Goal: Task Accomplishment & Management: Use online tool/utility

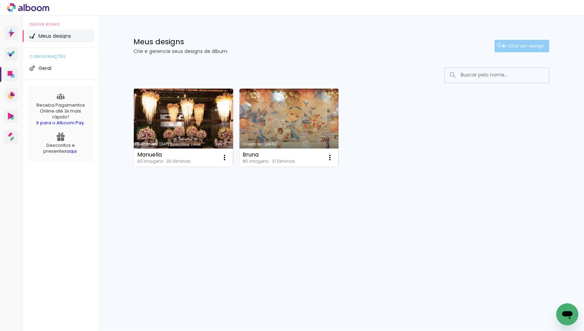
click at [500, 45] on iron-icon at bounding box center [504, 46] width 8 height 8
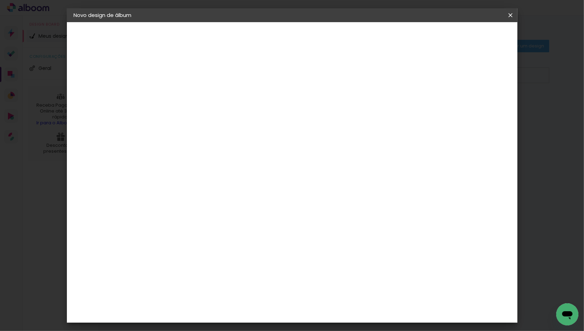
click at [187, 96] on input at bounding box center [187, 93] width 0 height 11
type input "Antonela"
click at [0, 0] on slot "Avançar" at bounding box center [0, 0] width 0 height 0
click at [240, 135] on input at bounding box center [205, 131] width 70 height 9
type input "pedr"
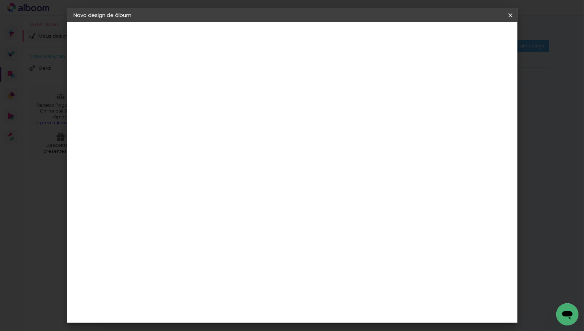
type paper-input "pedr"
click at [206, 159] on div "Pedro Cine Foto" at bounding box center [205, 157] width 46 height 11
click at [0, 0] on slot "Tamanho Livre" at bounding box center [0, 0] width 0 height 0
click at [218, 160] on div "Pedro Cine Foto" at bounding box center [205, 157] width 46 height 11
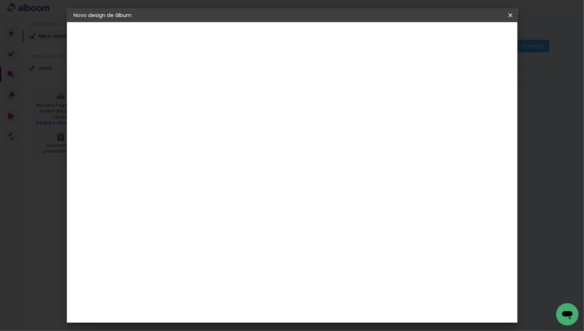
click at [0, 0] on slot "Avançar" at bounding box center [0, 0] width 0 height 0
click at [234, 167] on span "15 × 21" at bounding box center [218, 176] width 32 height 18
click at [259, 149] on span "15 × 20 cm" at bounding box center [247, 158] width 26 height 18
click at [0, 0] on slot "Avançar" at bounding box center [0, 0] width 0 height 0
click at [472, 37] on span "Iniciar design" at bounding box center [457, 36] width 32 height 5
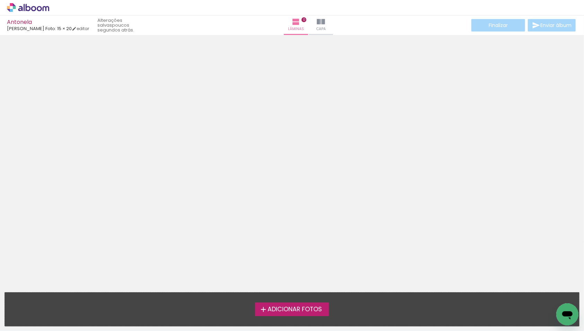
click at [296, 307] on span "Adicionar Fotos" at bounding box center [294, 310] width 54 height 6
click at [0, 0] on input "file" at bounding box center [0, 0] width 0 height 0
click at [306, 308] on span "Adicionar Fotos" at bounding box center [294, 310] width 54 height 6
click at [0, 0] on input "file" at bounding box center [0, 0] width 0 height 0
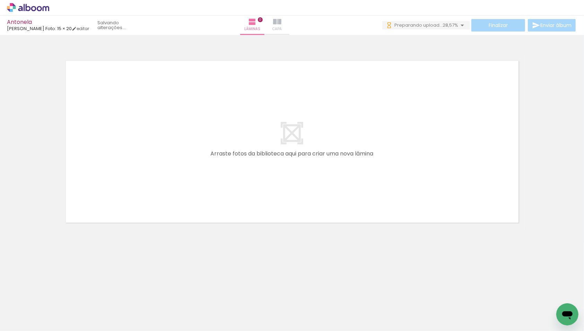
click at [282, 27] on span "Capa" at bounding box center [276, 29] width 9 height 6
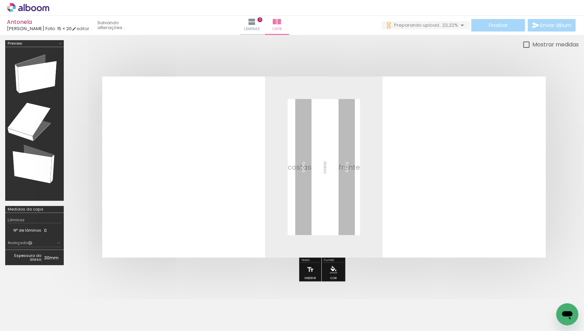
click at [378, 313] on div at bounding box center [380, 308] width 34 height 23
drag, startPoint x: 378, startPoint y: 313, endPoint x: 378, endPoint y: 192, distance: 120.6
click at [378, 192] on quentale-workspace at bounding box center [292, 165] width 584 height 331
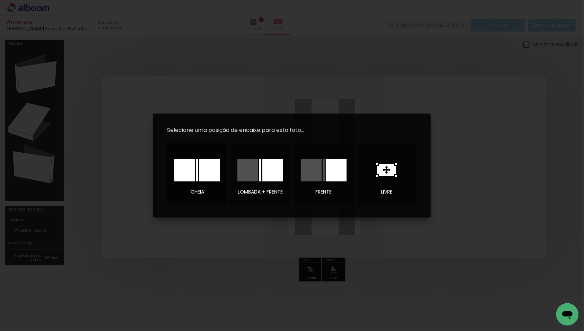
click at [206, 165] on div at bounding box center [209, 170] width 21 height 23
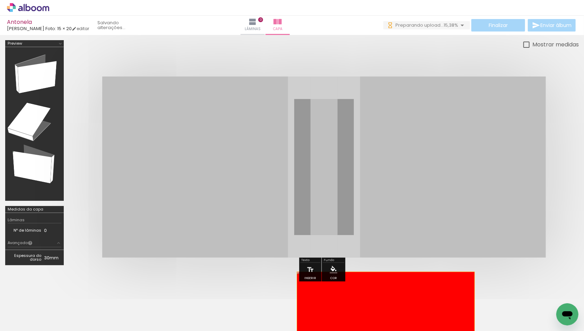
drag, startPoint x: 390, startPoint y: 151, endPoint x: 385, endPoint y: 307, distance: 155.3
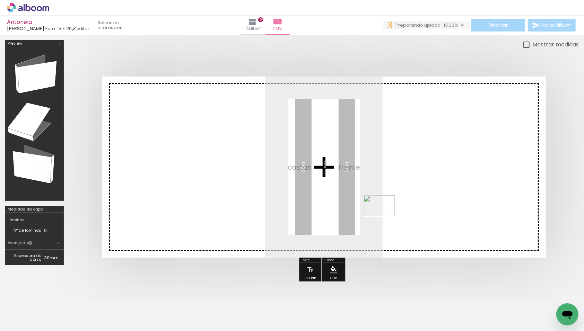
drag, startPoint x: 376, startPoint y: 312, endPoint x: 389, endPoint y: 204, distance: 108.9
click at [389, 204] on quentale-workspace at bounding box center [292, 165] width 584 height 331
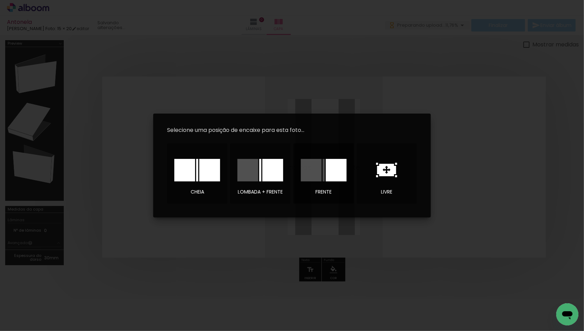
click at [335, 175] on div at bounding box center [336, 170] width 21 height 23
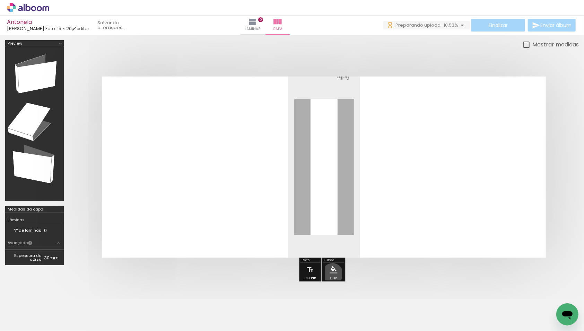
click at [335, 274] on div at bounding box center [333, 270] width 8 height 8
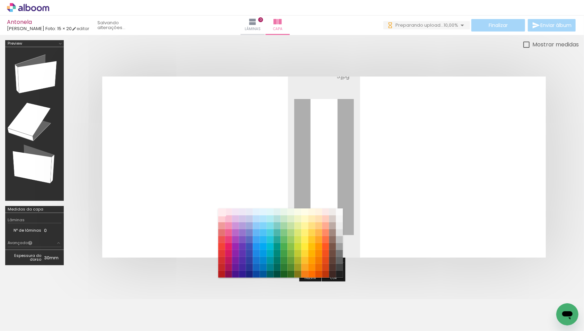
click at [221, 213] on paper-item "#ffebee" at bounding box center [221, 212] width 7 height 7
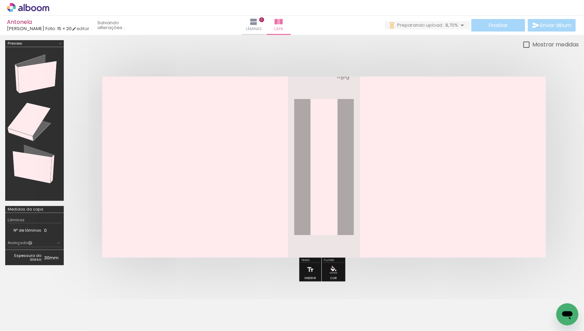
click at [337, 274] on div at bounding box center [333, 270] width 8 height 8
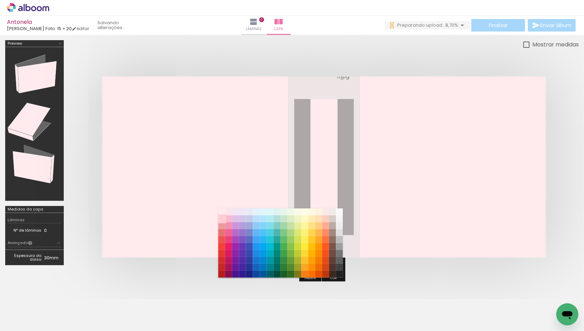
click at [220, 218] on paper-item "#ffcdd2" at bounding box center [221, 218] width 7 height 7
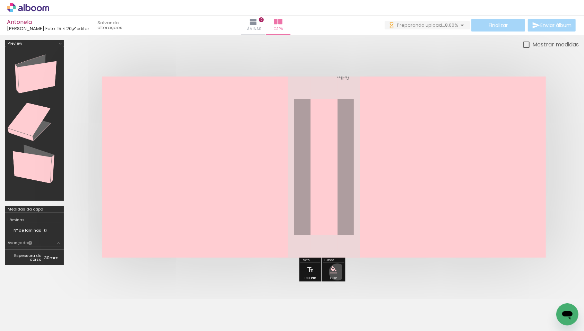
click at [340, 273] on paper-menu-button "#ffebee #ffcdd2 #ef9a9a #e57373 #ef5350 #f44336 #e53935 #d32f2f #c62828 #b71c1c…" at bounding box center [333, 269] width 13 height 13
click at [337, 272] on iron-icon "color picker" at bounding box center [333, 270] width 8 height 8
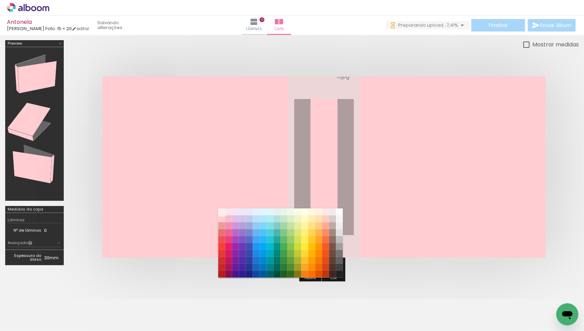
click at [222, 210] on paper-item "#ffebee" at bounding box center [221, 212] width 7 height 7
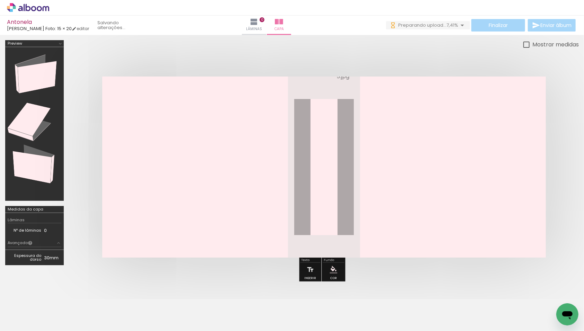
click at [422, 203] on quentale-photo at bounding box center [441, 167] width 208 height 181
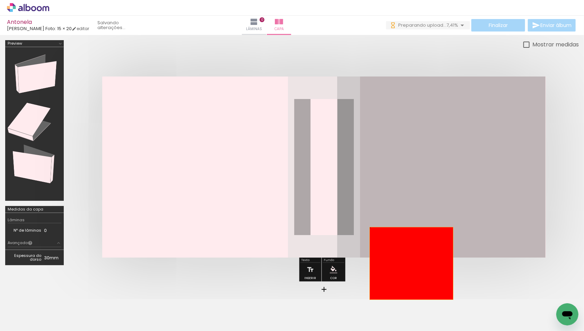
drag, startPoint x: 422, startPoint y: 203, endPoint x: 412, endPoint y: 262, distance: 60.1
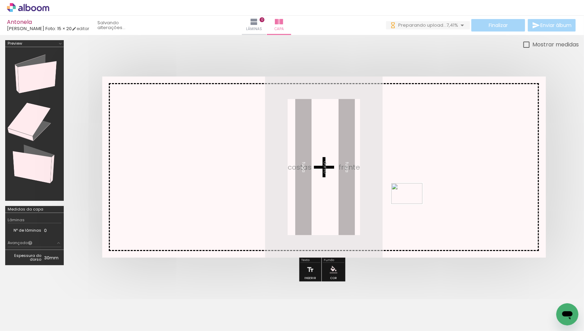
drag, startPoint x: 383, startPoint y: 312, endPoint x: 412, endPoint y: 204, distance: 111.6
click at [412, 204] on quentale-workspace at bounding box center [292, 165] width 584 height 331
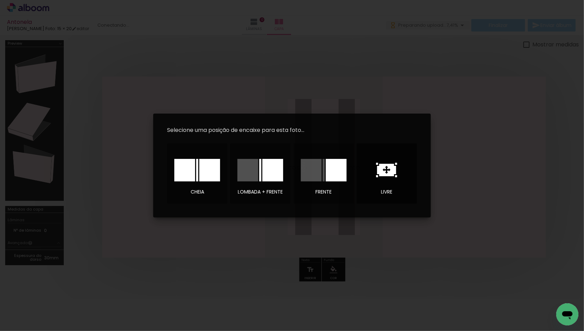
click at [384, 176] on icon at bounding box center [386, 170] width 19 height 12
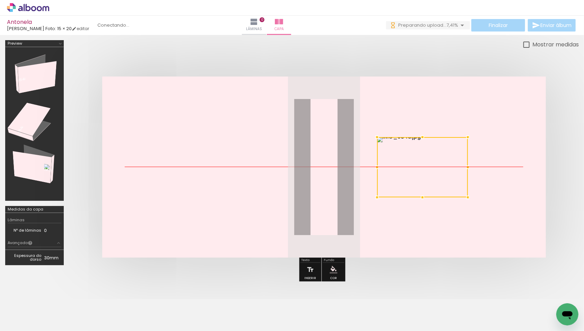
drag, startPoint x: 340, startPoint y: 168, endPoint x: 432, endPoint y: 157, distance: 92.5
click at [432, 157] on div at bounding box center [422, 167] width 91 height 60
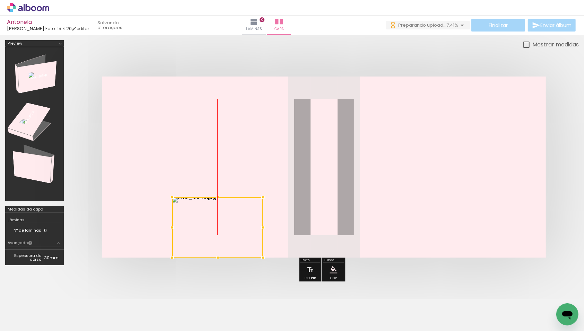
drag, startPoint x: 432, startPoint y: 157, endPoint x: 284, endPoint y: 343, distance: 237.3
click at [284, 331] on html "link( href="../../bower_components/polymer/polymer.html" rel="import" ) picture…" at bounding box center [292, 165] width 584 height 331
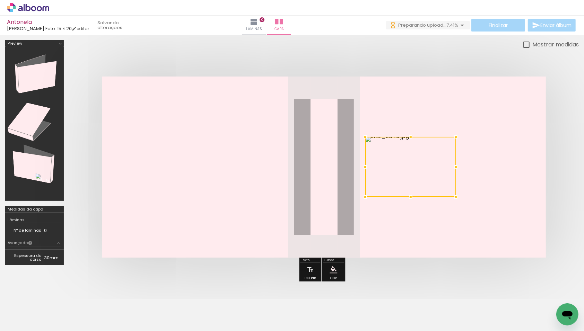
drag, startPoint x: 306, startPoint y: 239, endPoint x: 455, endPoint y: 175, distance: 162.2
click at [455, 175] on div at bounding box center [410, 167] width 91 height 60
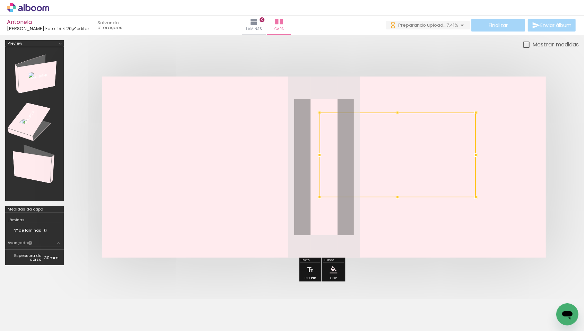
drag, startPoint x: 387, startPoint y: 134, endPoint x: 315, endPoint y: 111, distance: 75.7
click at [315, 111] on div at bounding box center [320, 113] width 14 height 14
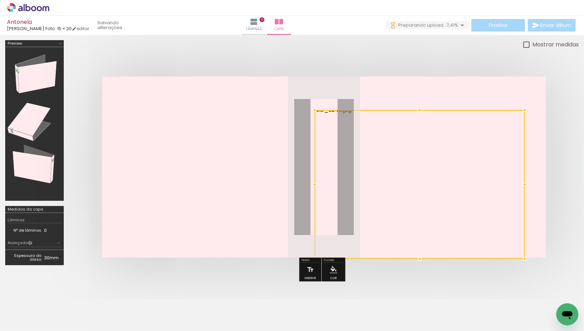
drag, startPoint x: 474, startPoint y: 196, endPoint x: 525, endPoint y: 240, distance: 66.8
click at [525, 240] on div at bounding box center [420, 184] width 210 height 149
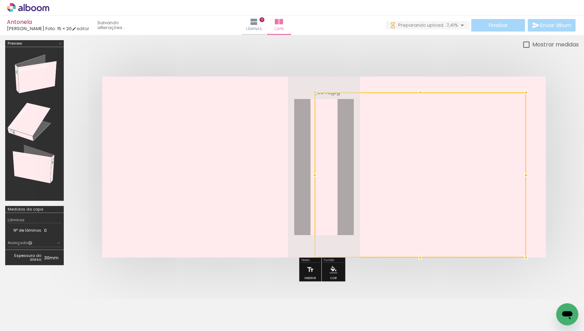
click at [422, 106] on div at bounding box center [420, 175] width 211 height 165
drag, startPoint x: 526, startPoint y: 175, endPoint x: 543, endPoint y: 176, distance: 16.7
click at [543, 176] on div at bounding box center [546, 175] width 14 height 14
click at [430, 91] on div at bounding box center [430, 92] width 14 height 14
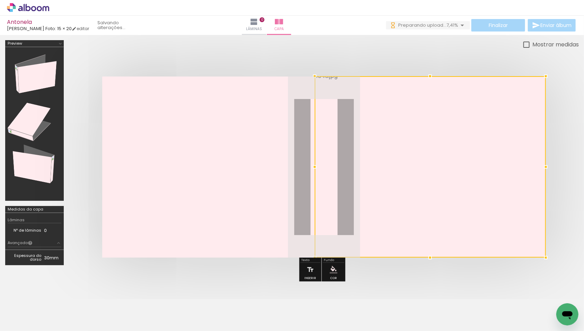
drag, startPoint x: 430, startPoint y: 91, endPoint x: 430, endPoint y: 79, distance: 12.5
click at [430, 79] on div at bounding box center [430, 76] width 14 height 14
click at [408, 285] on body "link( href="../../bower_components/polymer/polymer.html" rel="import" ) picture…" at bounding box center [292, 165] width 584 height 331
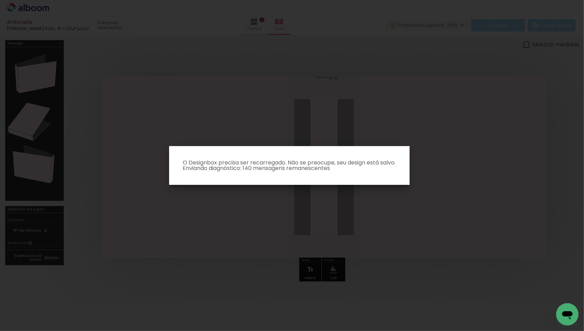
click at [387, 258] on iron-overlay-backdrop at bounding box center [292, 165] width 584 height 331
click at [422, 315] on iron-overlay-backdrop at bounding box center [292, 165] width 584 height 331
click at [291, 205] on iron-overlay-backdrop at bounding box center [292, 165] width 584 height 331
click at [329, 127] on iron-overlay-backdrop at bounding box center [292, 165] width 584 height 331
click at [302, 179] on paper-dialog "O Designbox precisa ser recarregado. Não se preocupe, seu design está salvo. En…" at bounding box center [289, 165] width 240 height 39
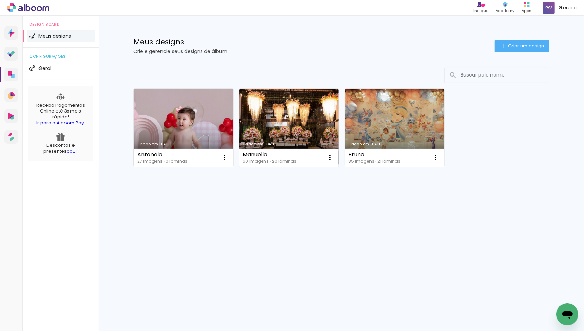
click at [192, 119] on link "Criado em 08/10/25" at bounding box center [183, 128] width 99 height 78
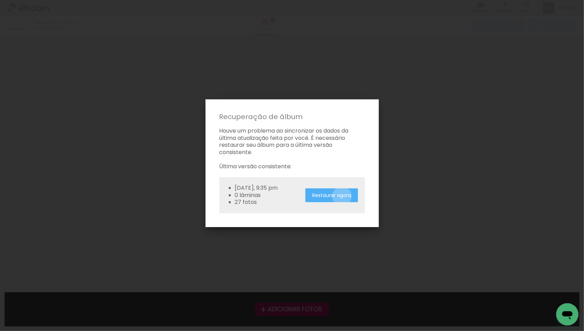
click at [0, 0] on slot "Restaurar agora" at bounding box center [0, 0] width 0 height 0
click at [340, 191] on div "Restaurando..." at bounding box center [334, 195] width 51 height 14
click at [361, 59] on iron-overlay-backdrop at bounding box center [292, 165] width 584 height 331
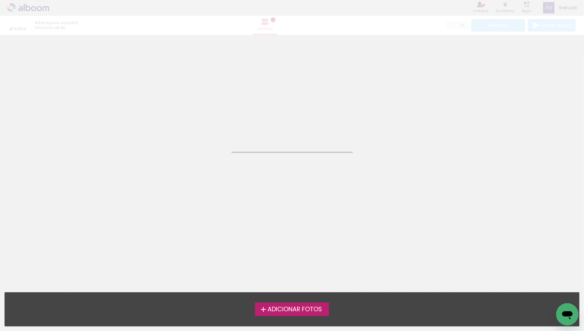
click at [299, 310] on span "Adicionar Fotos" at bounding box center [294, 310] width 54 height 6
click at [0, 0] on input "file" at bounding box center [0, 0] width 0 height 0
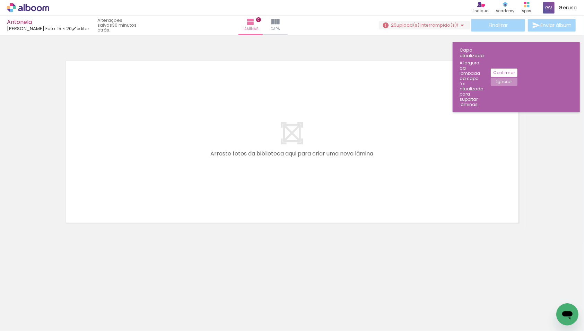
click at [28, 318] on span "Adicionar Fotos" at bounding box center [24, 322] width 21 height 8
click at [0, 0] on input "file" at bounding box center [0, 0] width 0 height 0
click at [280, 24] on iron-icon at bounding box center [275, 22] width 8 height 8
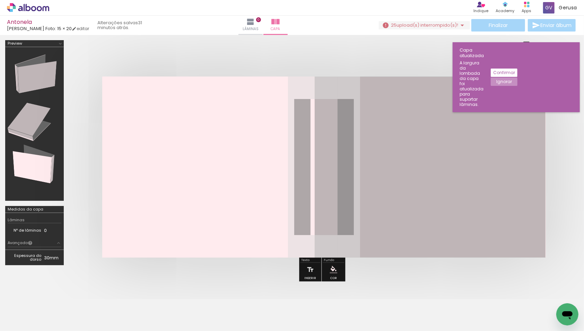
click at [236, 151] on quentale-layouter at bounding box center [323, 167] width 443 height 181
drag, startPoint x: 243, startPoint y: 132, endPoint x: 278, endPoint y: 182, distance: 60.5
click at [278, 182] on quentale-layouter at bounding box center [323, 167] width 443 height 181
click at [271, 307] on div at bounding box center [263, 308] width 25 height 34
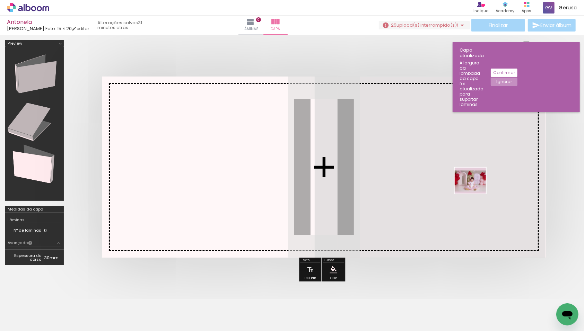
drag, startPoint x: 526, startPoint y: 309, endPoint x: 476, endPoint y: 190, distance: 129.7
click at [476, 190] on quentale-workspace at bounding box center [292, 165] width 584 height 331
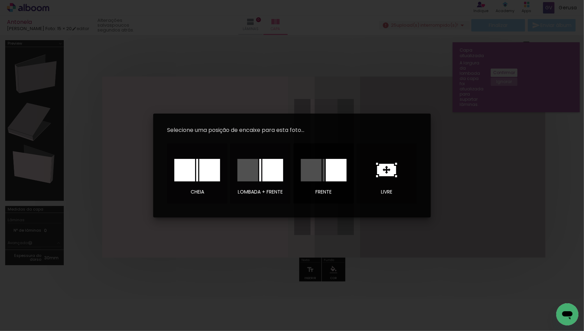
click at [336, 173] on div at bounding box center [336, 170] width 21 height 23
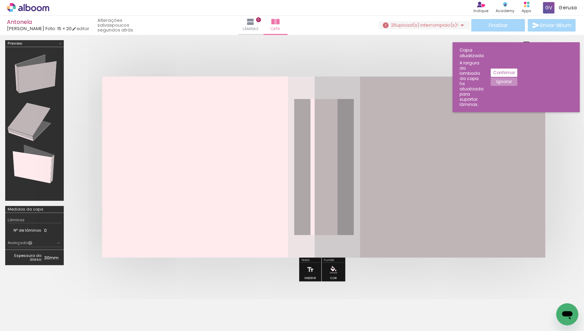
click at [514, 303] on div at bounding box center [524, 307] width 34 height 28
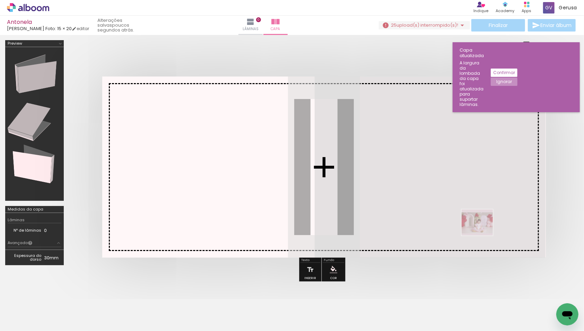
drag, startPoint x: 530, startPoint y: 317, endPoint x: 481, endPoint y: 229, distance: 100.3
click at [481, 229] on quentale-workspace at bounding box center [292, 165] width 584 height 331
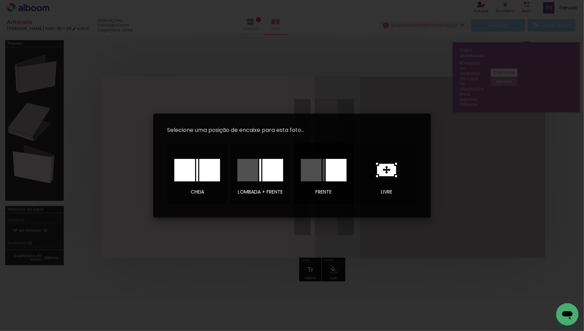
click at [340, 182] on div at bounding box center [323, 170] width 49 height 35
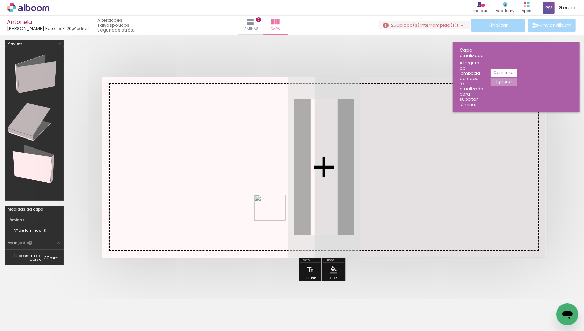
drag, startPoint x: 560, startPoint y: 301, endPoint x: 262, endPoint y: 208, distance: 312.1
click at [262, 208] on quentale-workspace at bounding box center [292, 165] width 584 height 331
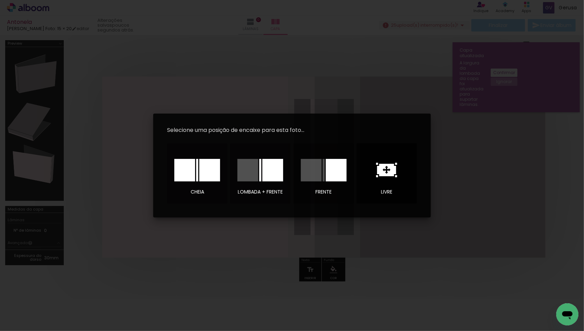
click at [384, 166] on icon at bounding box center [386, 170] width 19 height 12
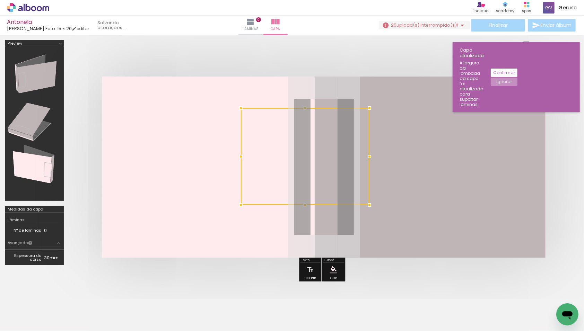
drag, startPoint x: 279, startPoint y: 130, endPoint x: 236, endPoint y: 106, distance: 49.5
click at [236, 106] on div at bounding box center [241, 108] width 14 height 14
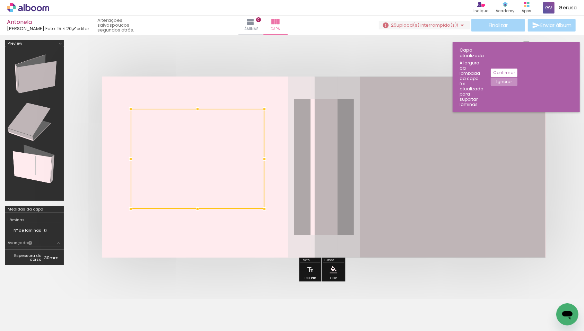
drag, startPoint x: 297, startPoint y: 143, endPoint x: 192, endPoint y: 147, distance: 104.7
click at [192, 147] on div at bounding box center [198, 159] width 134 height 100
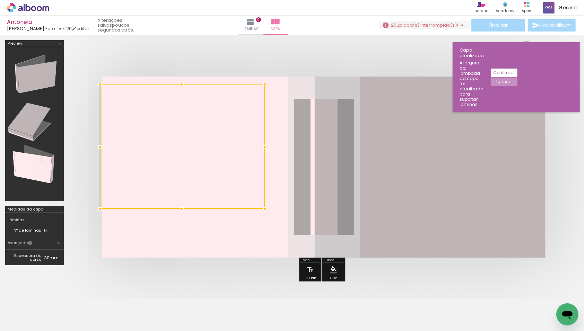
drag, startPoint x: 133, startPoint y: 107, endPoint x: 107, endPoint y: 83, distance: 36.1
click at [107, 83] on album-spread at bounding box center [323, 167] width 443 height 181
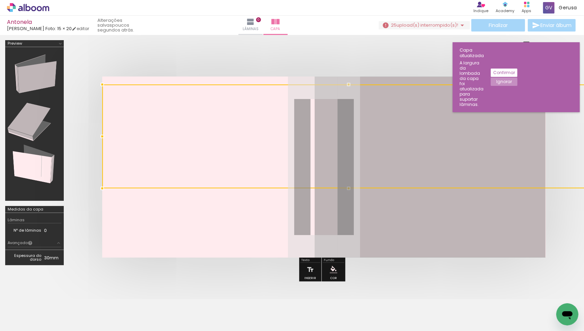
drag, startPoint x: 265, startPoint y: 209, endPoint x: 178, endPoint y: 188, distance: 89.1
click at [178, 188] on album-spread at bounding box center [323, 167] width 443 height 181
